Goal: Task Accomplishment & Management: Use online tool/utility

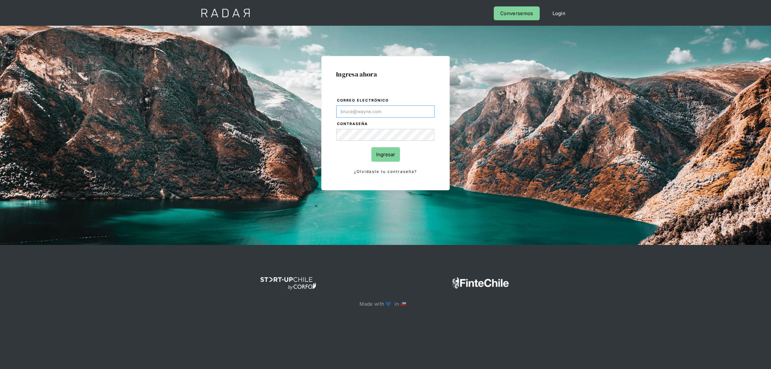
drag, startPoint x: 382, startPoint y: 110, endPoint x: 378, endPoint y: 112, distance: 4.7
click at [382, 110] on input "Correo electrónico" at bounding box center [385, 111] width 98 height 12
type input "[EMAIL_ADDRESS][DOMAIN_NAME]"
click at [376, 157] on input "Ingresar" at bounding box center [386, 154] width 29 height 14
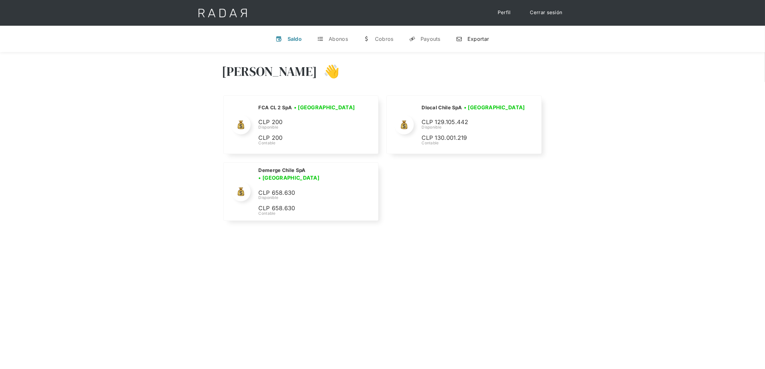
click at [468, 40] on div "Exportar" at bounding box center [479, 39] width 22 height 6
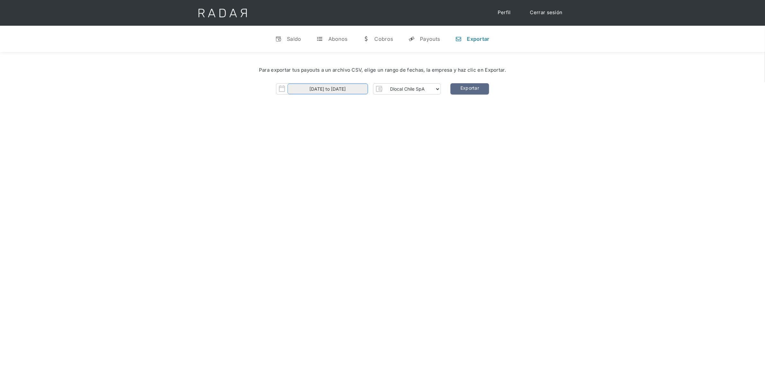
click at [342, 86] on input "01-09-2025 to 11-09-2025" at bounding box center [328, 89] width 80 height 11
click at [447, 142] on div "Hola Lucas 👋 Cargando tus cuentas... Nombre de la empresa • Conectada • Descone…" at bounding box center [382, 236] width 765 height 369
click at [469, 90] on link "Exportar" at bounding box center [470, 88] width 39 height 11
